Goal: Navigation & Orientation: Find specific page/section

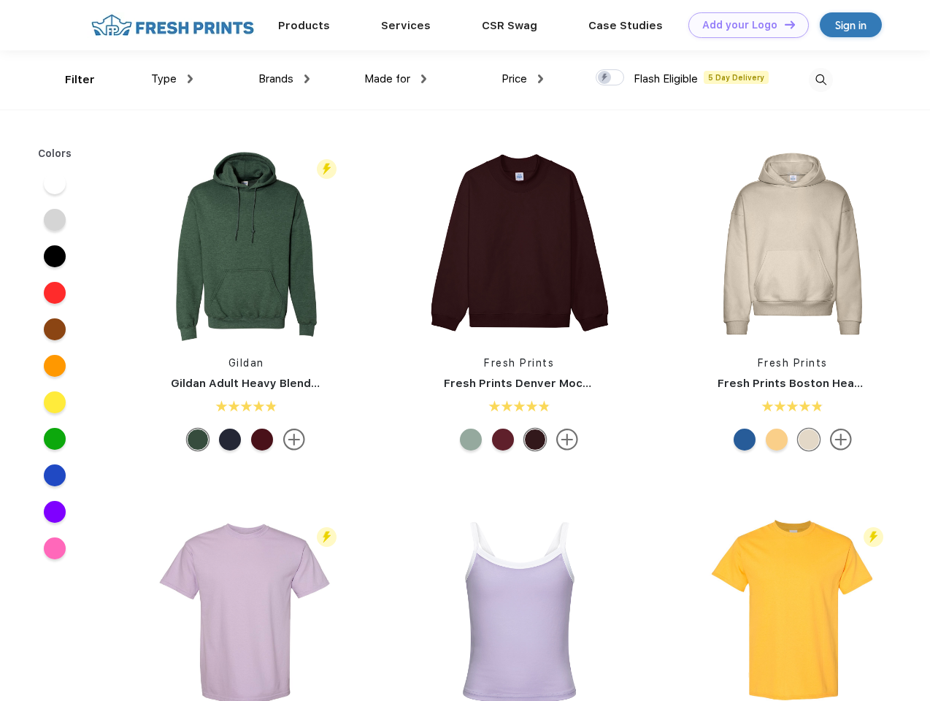
click at [743, 25] on link "Add your Logo Design Tool" at bounding box center [748, 25] width 120 height 26
click at [0, 0] on div "Design Tool" at bounding box center [0, 0] width 0 height 0
click at [783, 24] on link "Add your Logo Design Tool" at bounding box center [748, 25] width 120 height 26
click at [70, 80] on div "Filter" at bounding box center [80, 80] width 30 height 17
click at [172, 79] on span "Type" at bounding box center [164, 78] width 26 height 13
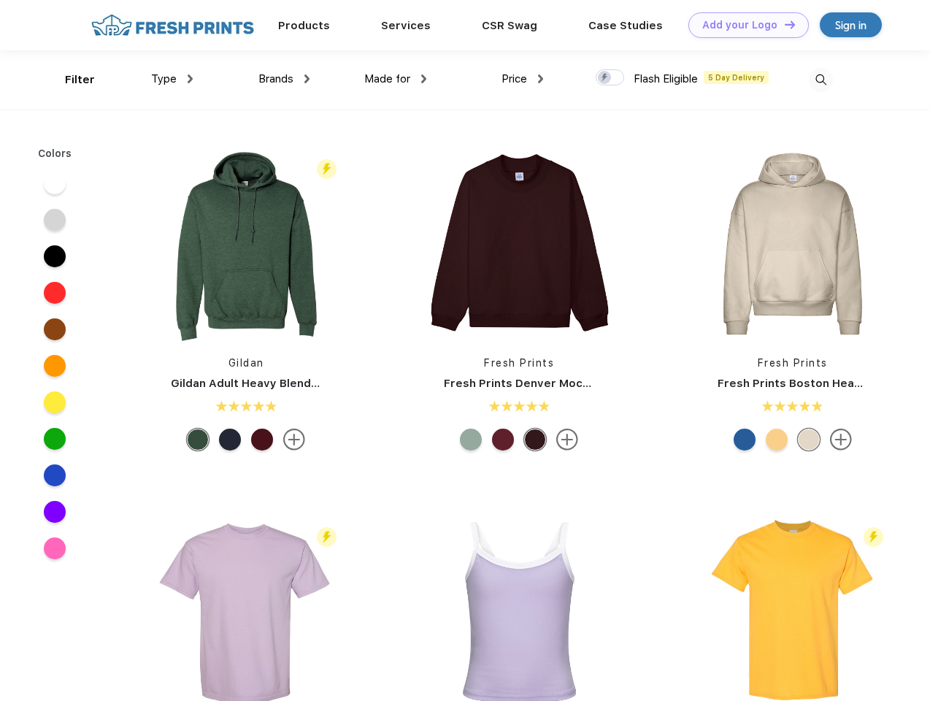
click at [284, 79] on span "Brands" at bounding box center [275, 78] width 35 height 13
click at [396, 79] on span "Made for" at bounding box center [387, 78] width 46 height 13
click at [523, 79] on span "Price" at bounding box center [515, 78] width 26 height 13
click at [610, 78] on div at bounding box center [610, 77] width 28 height 16
click at [605, 78] on input "checkbox" at bounding box center [600, 73] width 9 height 9
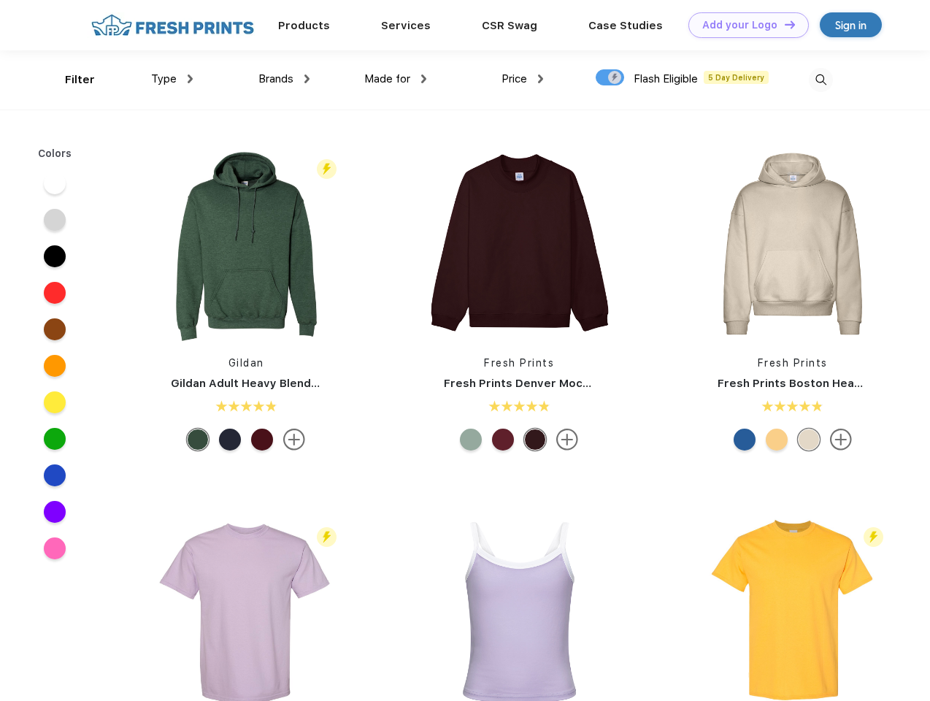
click at [821, 80] on img at bounding box center [821, 80] width 24 height 24
